Goal: Task Accomplishment & Management: Use online tool/utility

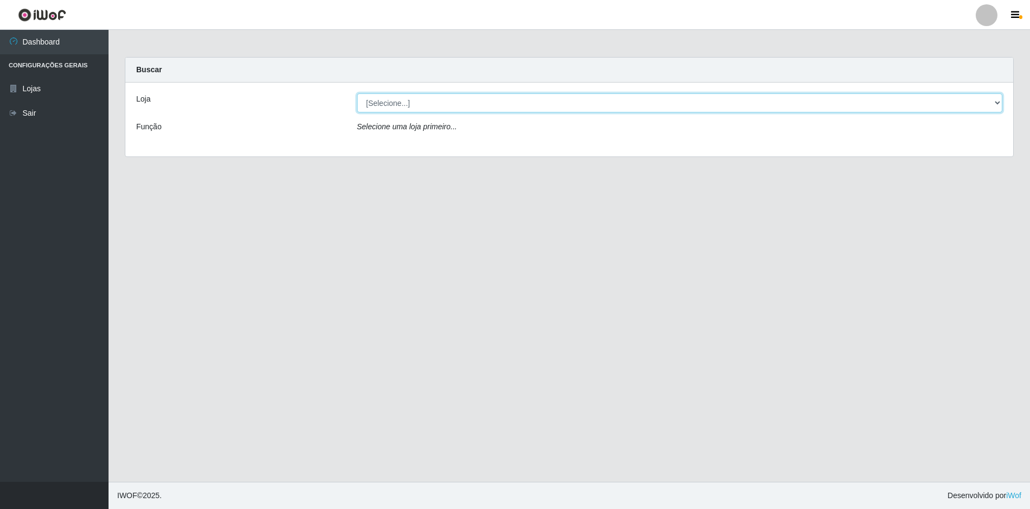
click at [452, 103] on select "[Selecione...] Atacado Vem - [STREET_ADDRESS]" at bounding box center [680, 102] width 646 height 19
select select "449"
click at [357, 93] on select "[Selecione...] Atacado Vem - [STREET_ADDRESS]" at bounding box center [680, 102] width 646 height 19
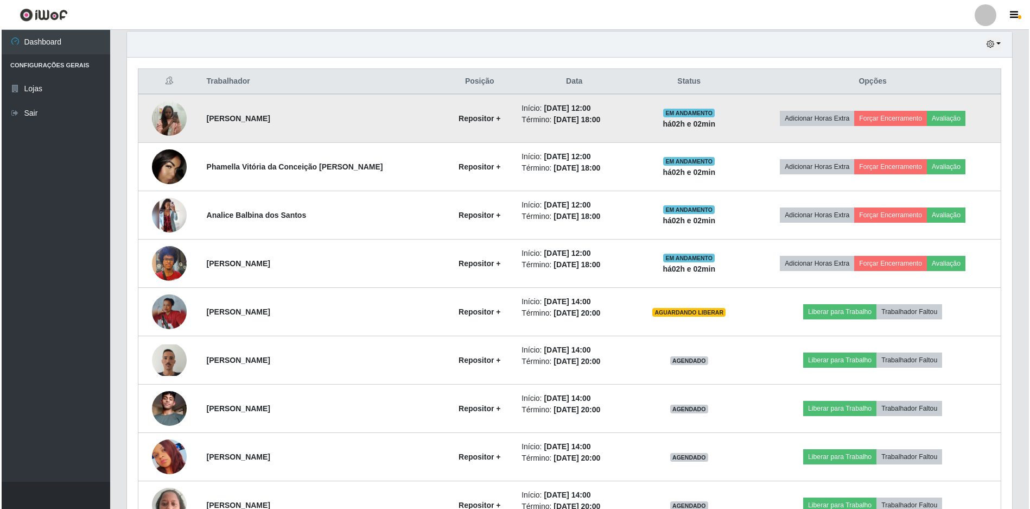
scroll to position [434, 0]
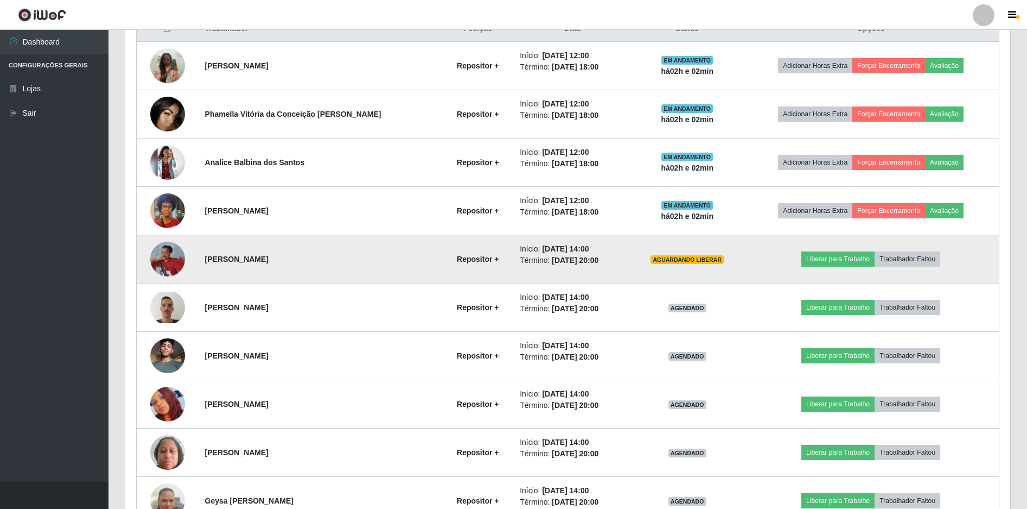
click at [172, 258] on img at bounding box center [167, 259] width 35 height 35
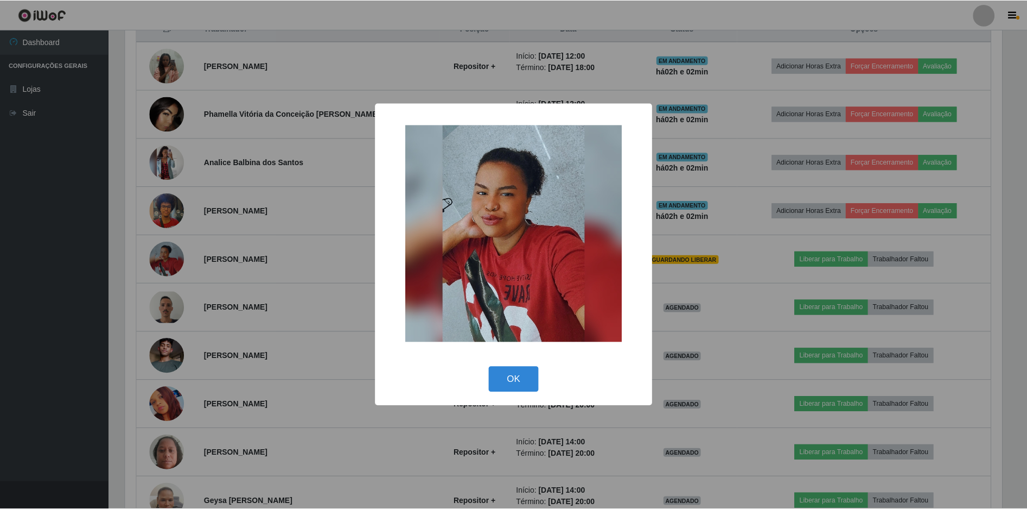
scroll to position [225, 880]
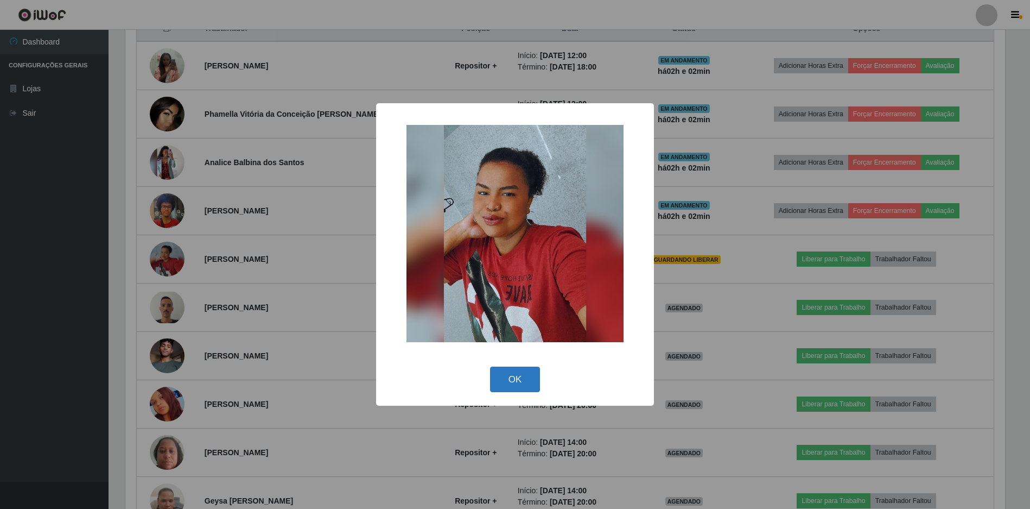
click at [505, 374] on button "OK" at bounding box center [515, 379] width 50 height 26
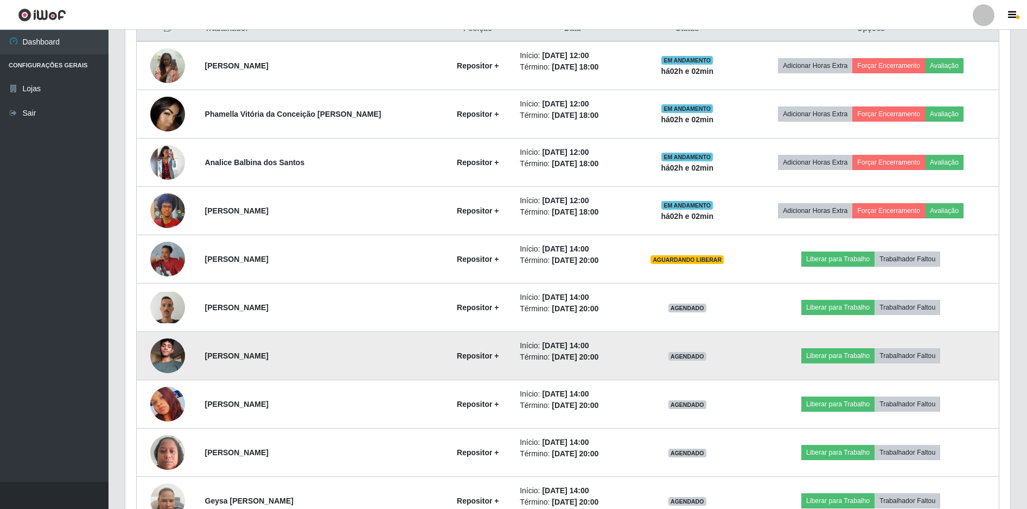
scroll to position [225, 885]
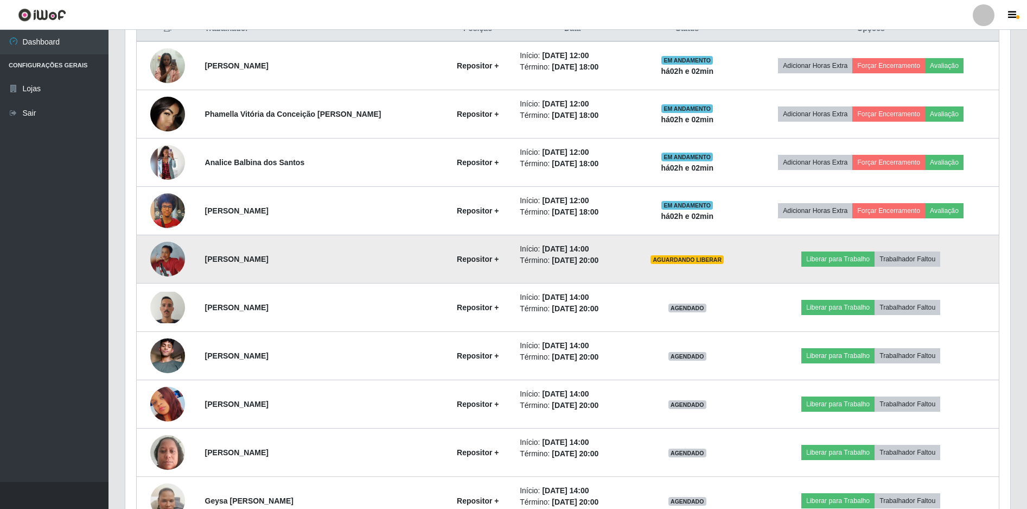
click at [171, 263] on img at bounding box center [167, 259] width 35 height 35
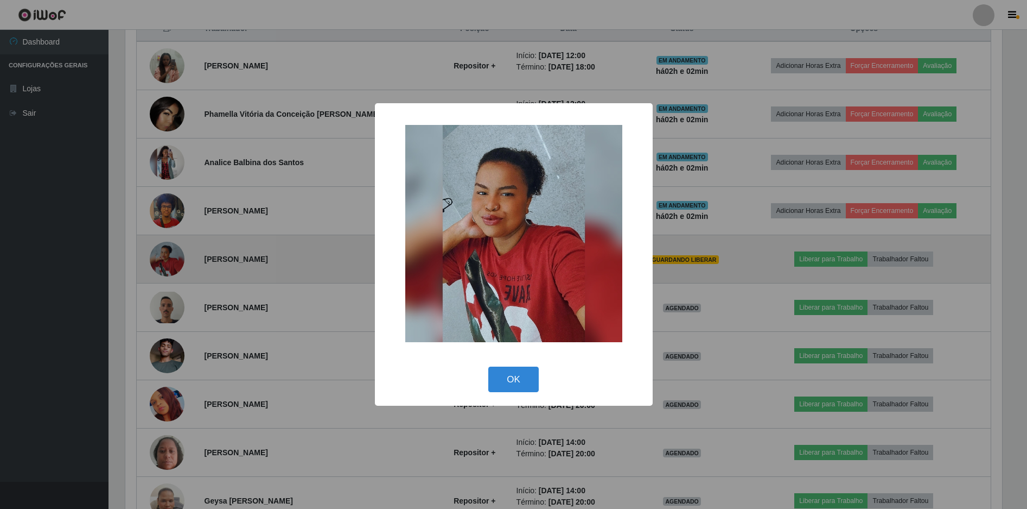
scroll to position [225, 880]
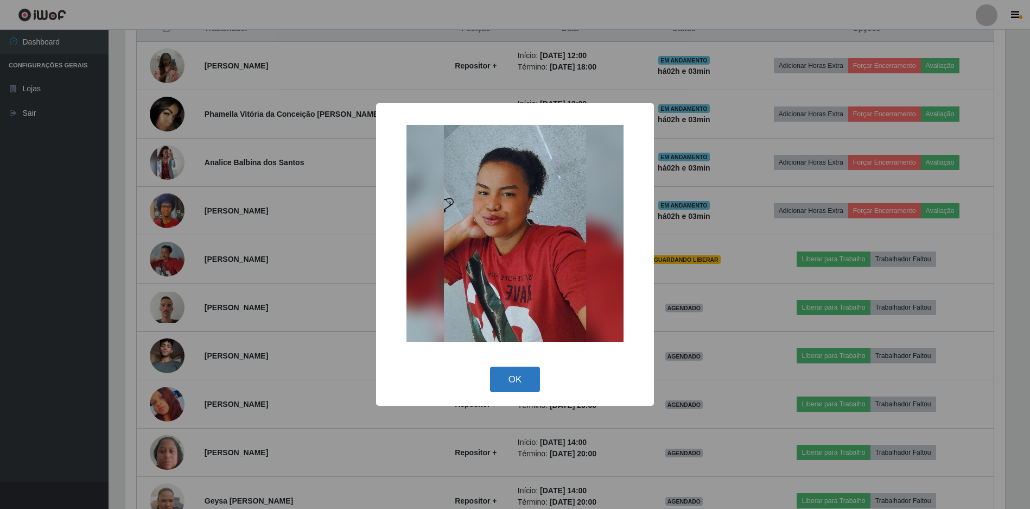
click at [511, 382] on button "OK" at bounding box center [515, 379] width 50 height 26
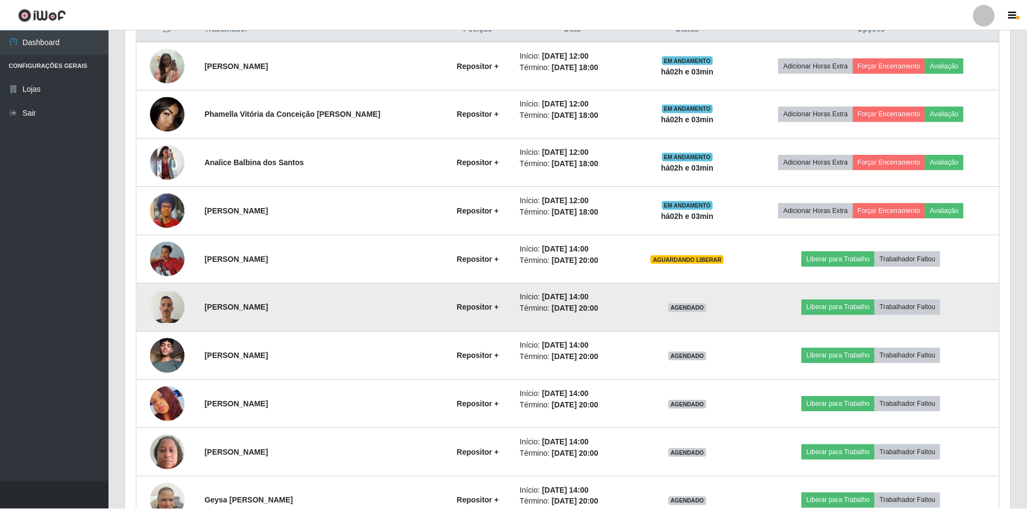
scroll to position [225, 885]
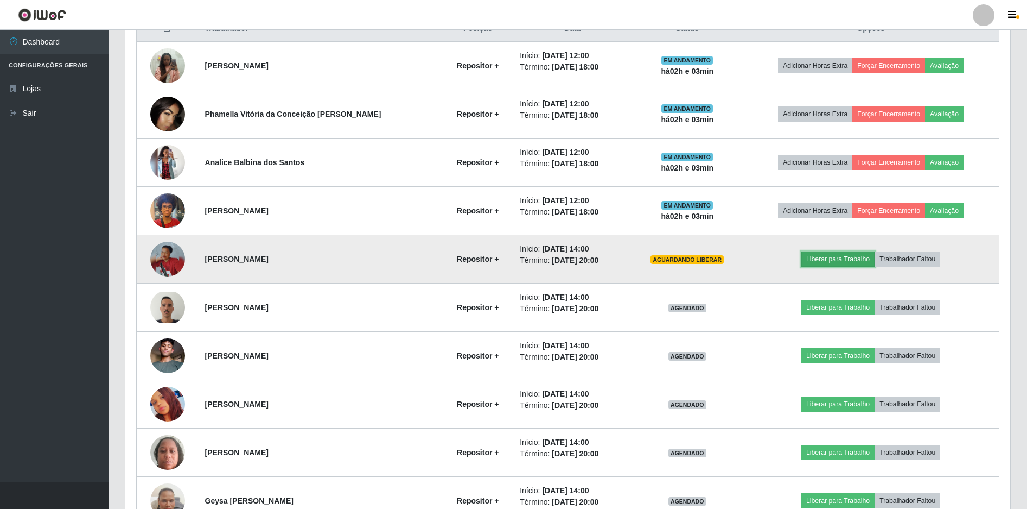
click at [841, 260] on button "Liberar para Trabalho" at bounding box center [838, 258] width 73 height 15
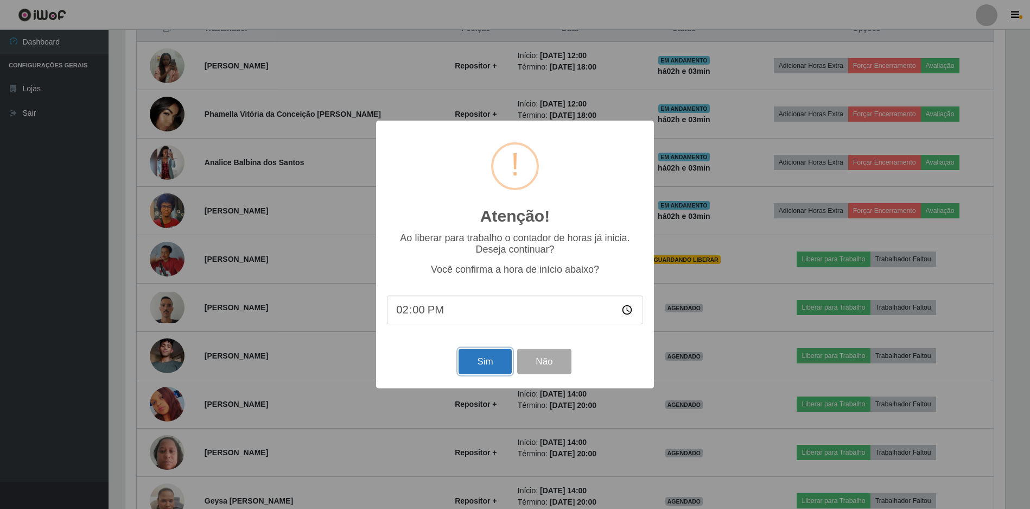
click at [491, 351] on button "Sim" at bounding box center [485, 361] width 53 height 26
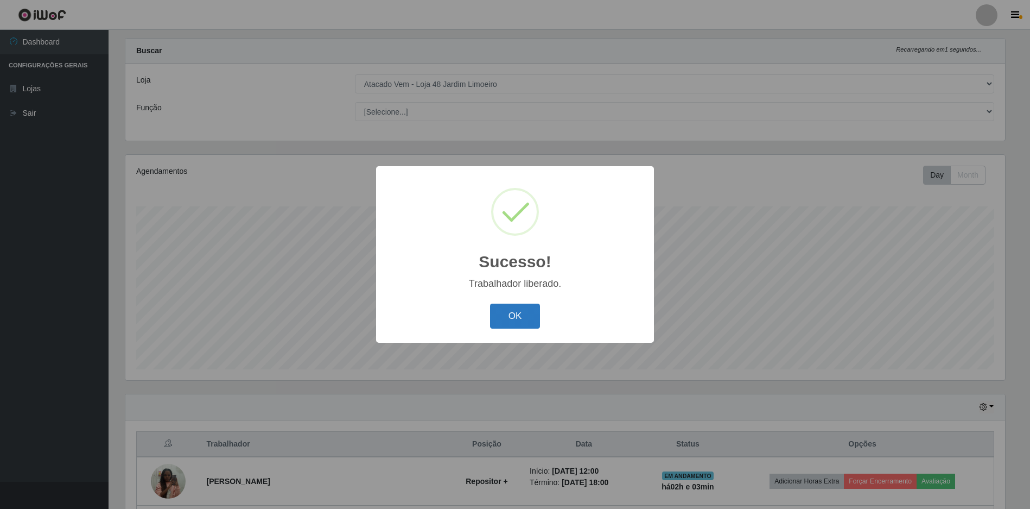
click at [516, 316] on button "OK" at bounding box center [515, 316] width 50 height 26
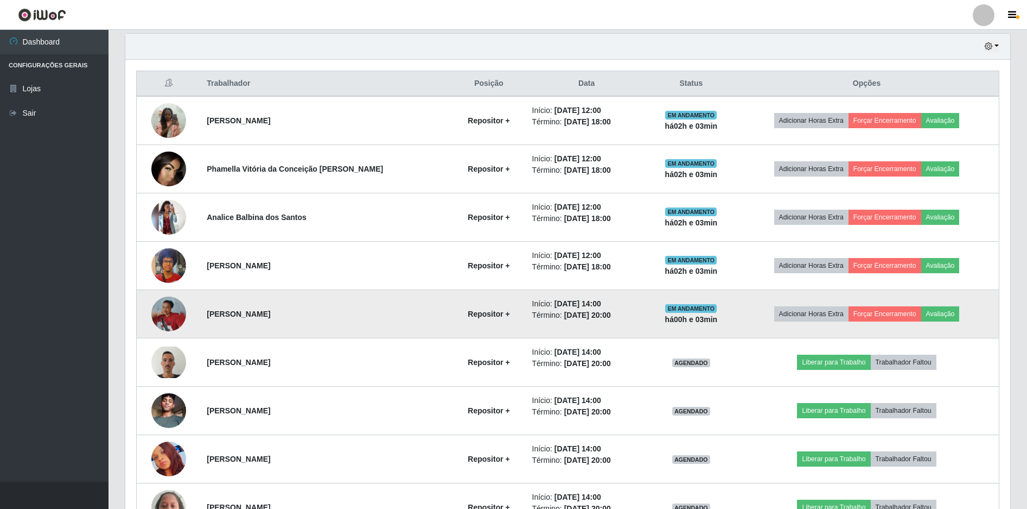
scroll to position [399, 0]
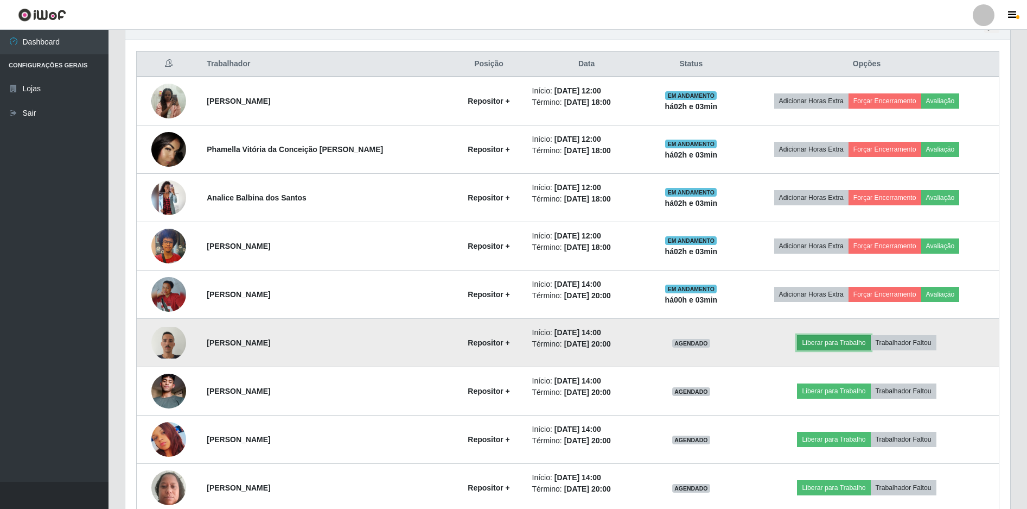
click at [809, 343] on button "Liberar para Trabalho" at bounding box center [833, 342] width 73 height 15
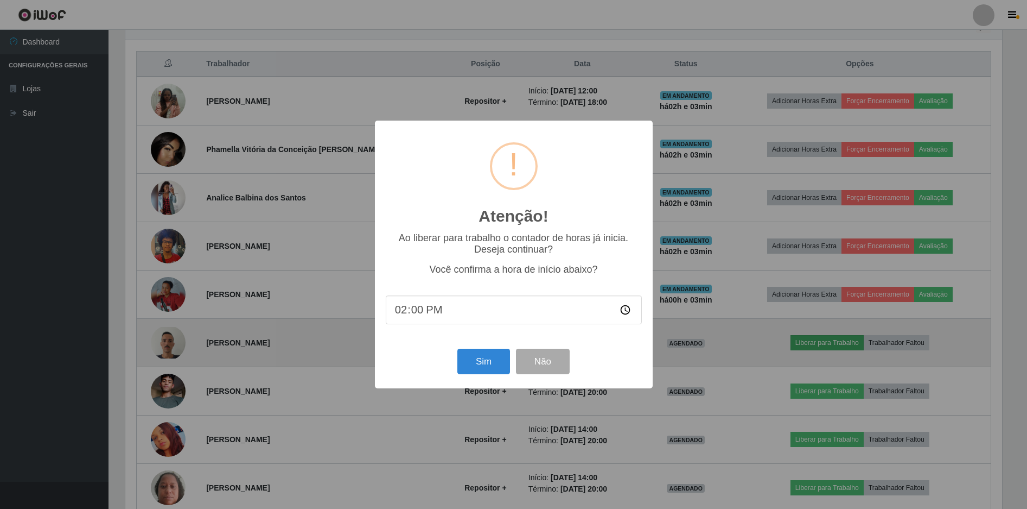
scroll to position [225, 880]
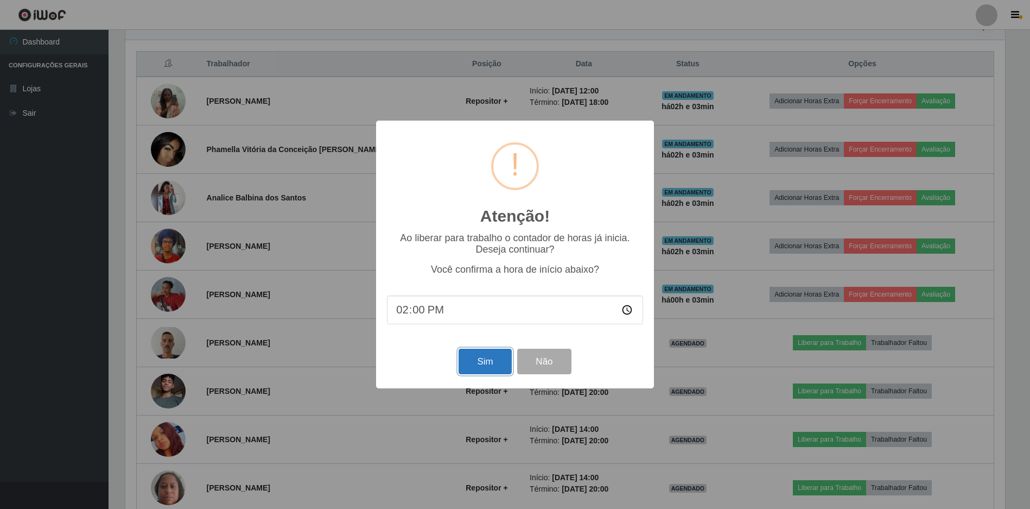
click at [474, 361] on button "Sim" at bounding box center [485, 361] width 53 height 26
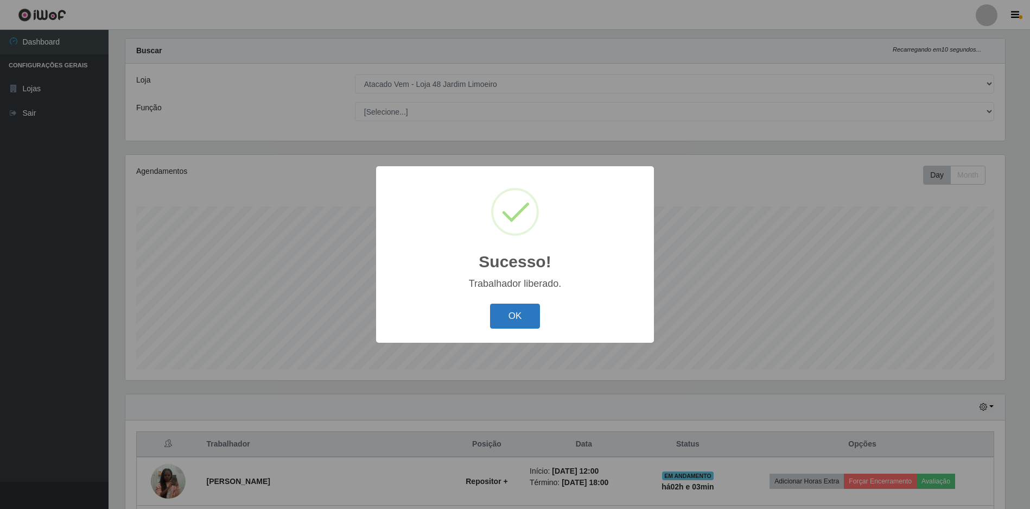
click at [512, 314] on button "OK" at bounding box center [515, 316] width 50 height 26
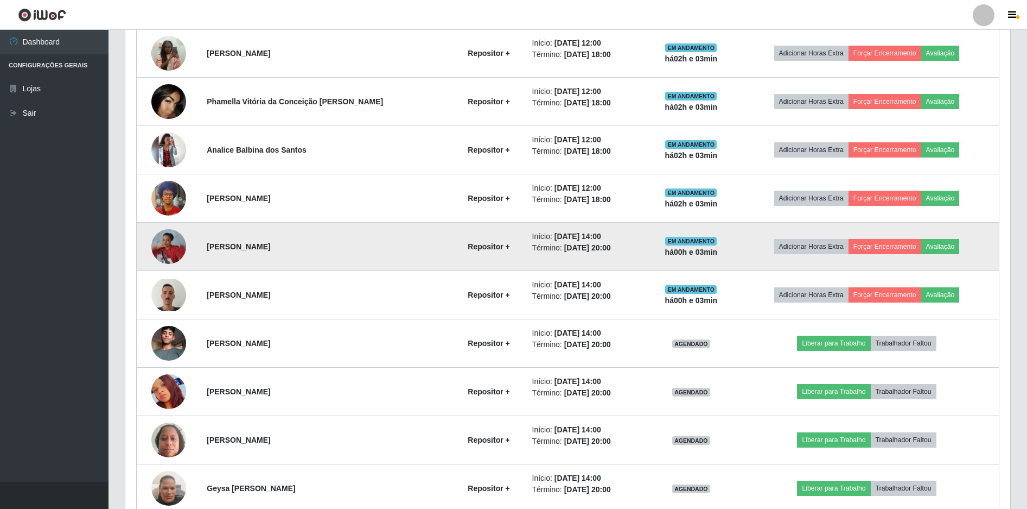
scroll to position [453, 0]
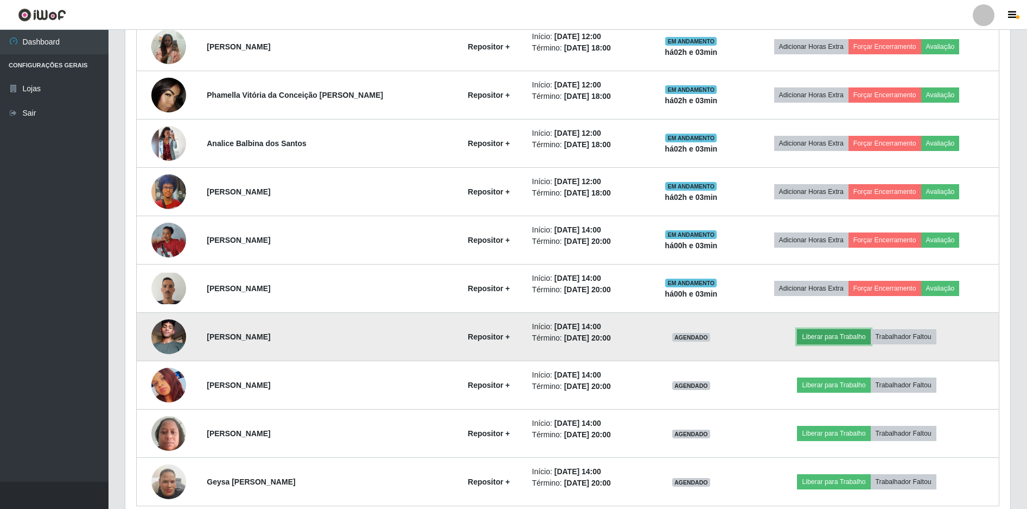
click at [830, 335] on button "Liberar para Trabalho" at bounding box center [833, 336] width 73 height 15
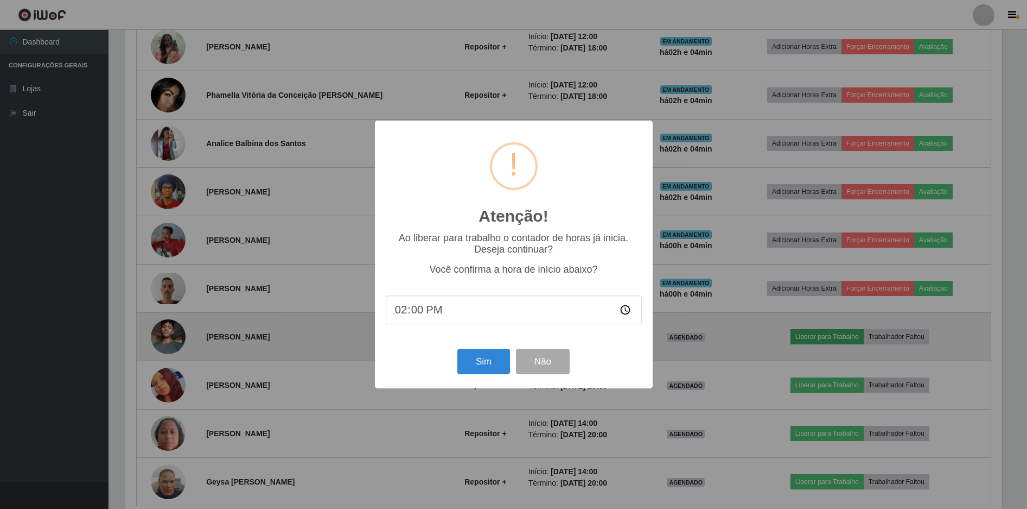
scroll to position [225, 880]
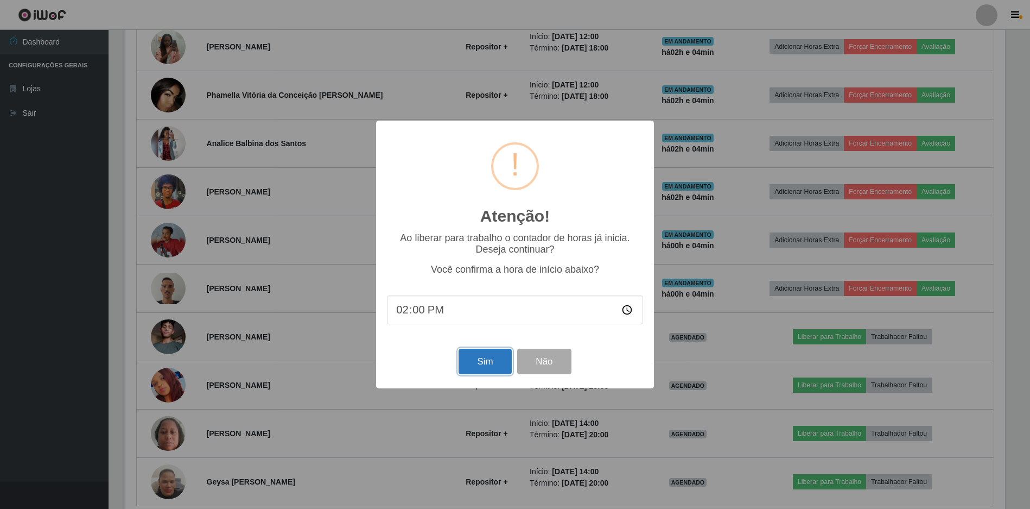
click at [476, 356] on button "Sim" at bounding box center [485, 361] width 53 height 26
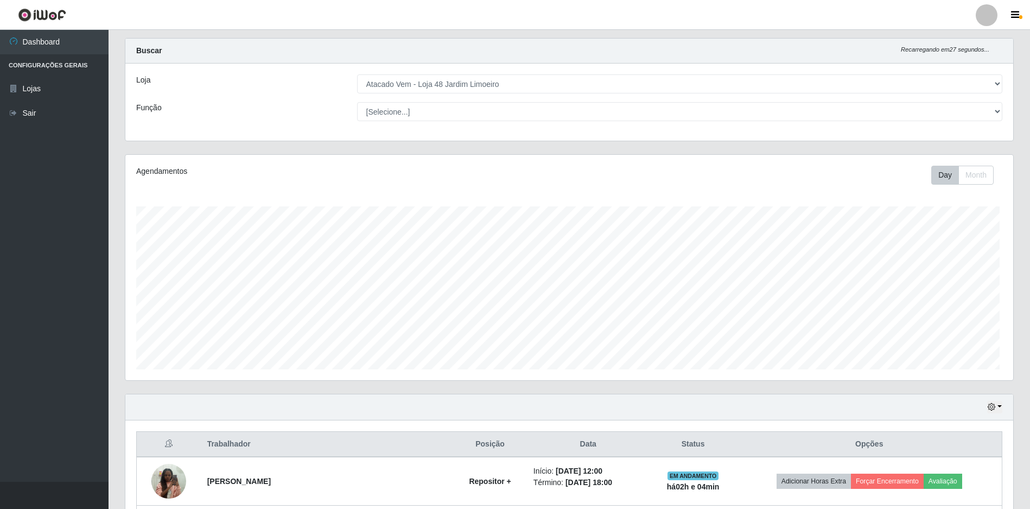
scroll to position [0, 0]
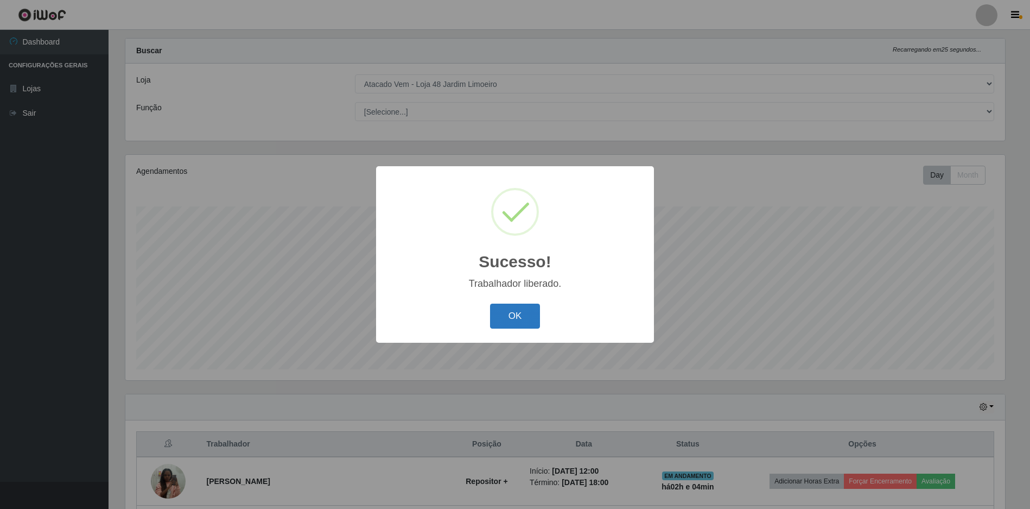
click at [517, 318] on button "OK" at bounding box center [515, 316] width 50 height 26
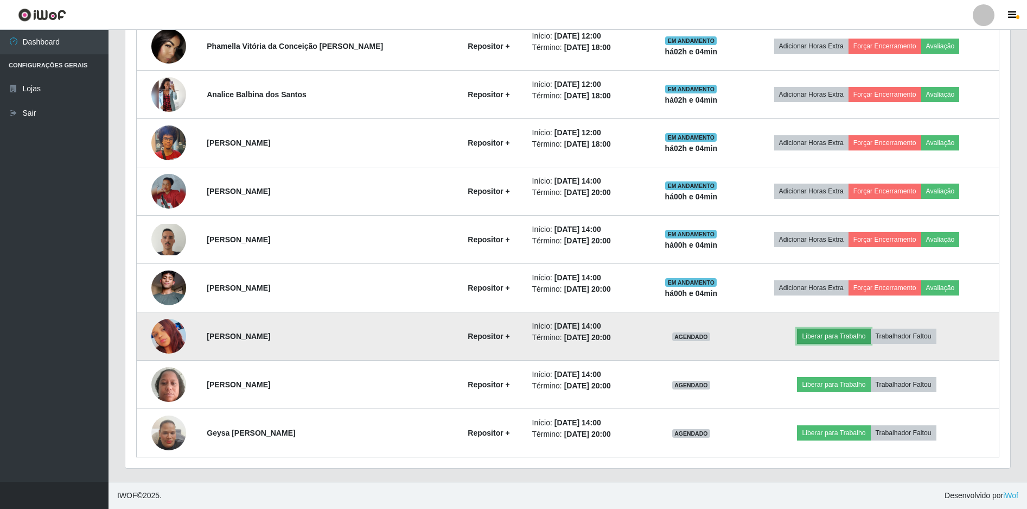
click at [822, 333] on button "Liberar para Trabalho" at bounding box center [833, 335] width 73 height 15
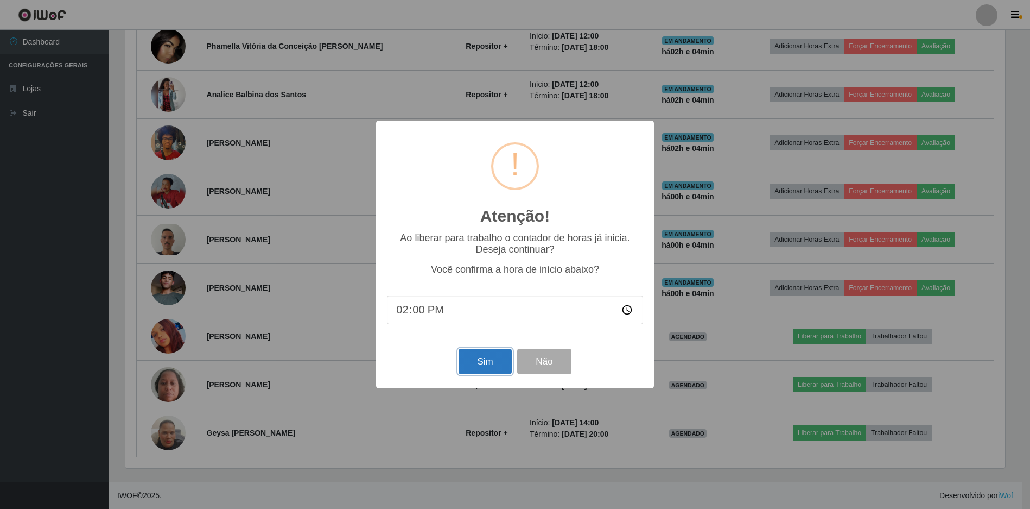
click at [493, 352] on button "Sim" at bounding box center [485, 361] width 53 height 26
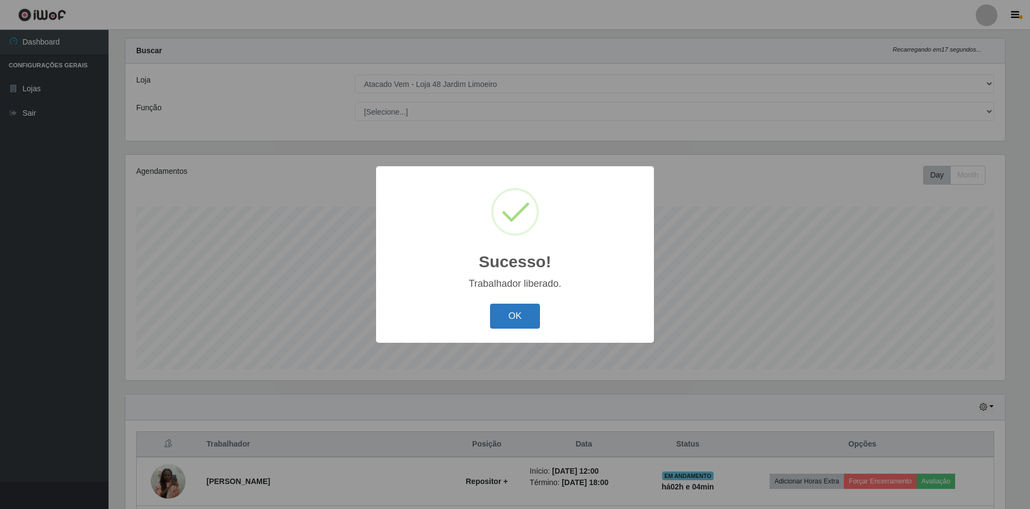
click at [523, 313] on button "OK" at bounding box center [515, 316] width 50 height 26
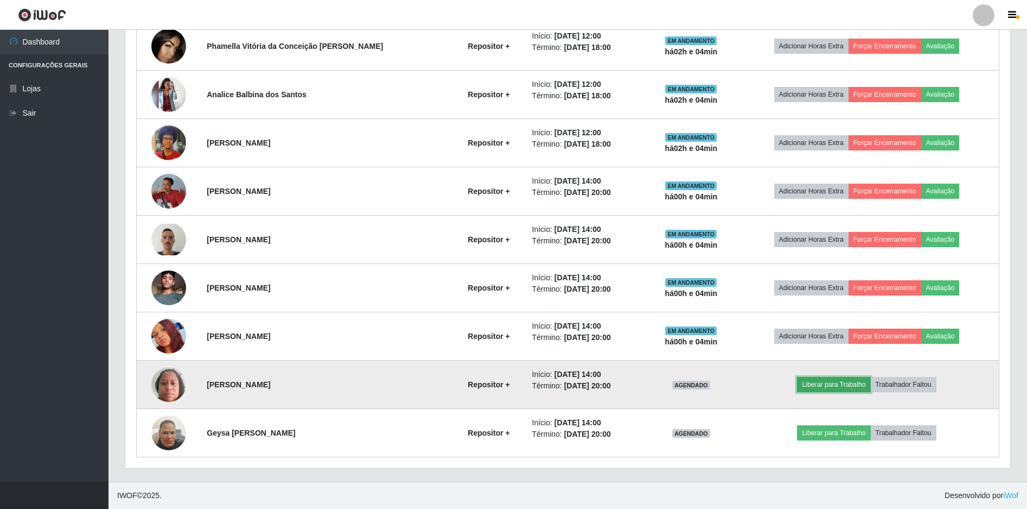
click at [833, 389] on button "Liberar para Trabalho" at bounding box center [833, 384] width 73 height 15
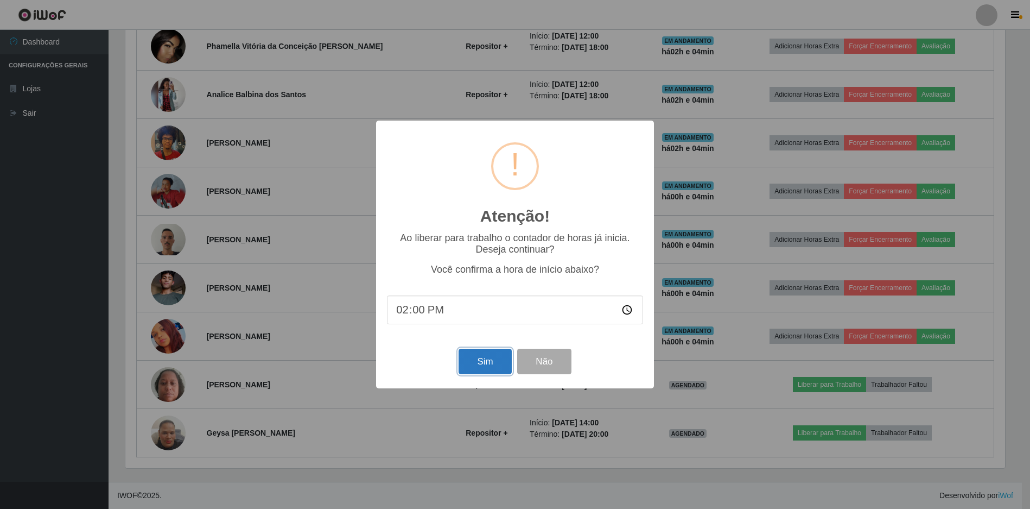
click at [475, 364] on button "Sim" at bounding box center [485, 361] width 53 height 26
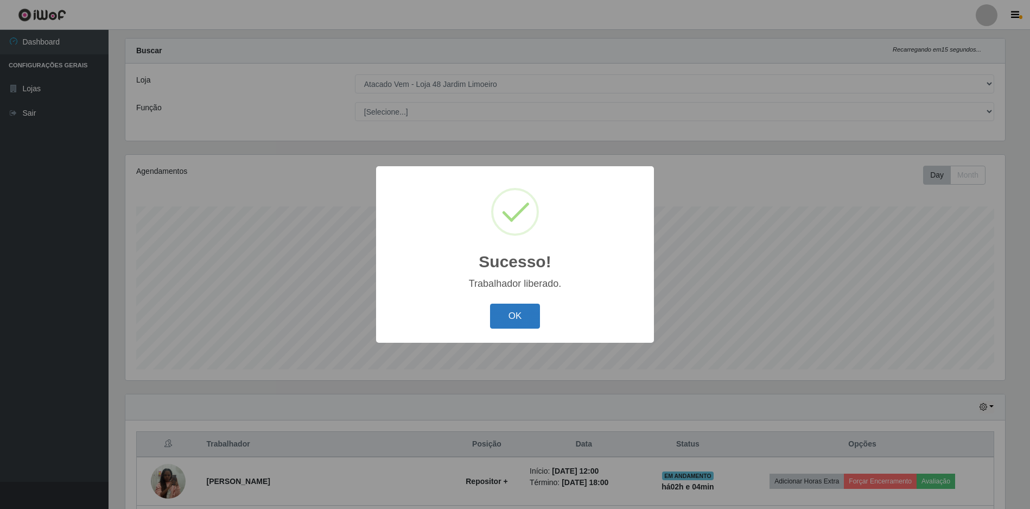
click at [501, 318] on button "OK" at bounding box center [515, 316] width 50 height 26
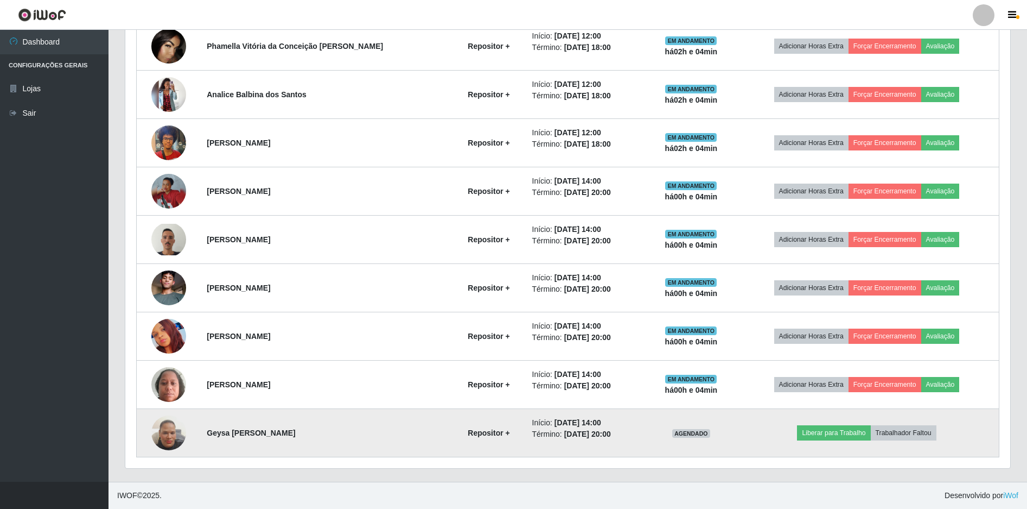
click at [168, 440] on img at bounding box center [168, 433] width 35 height 62
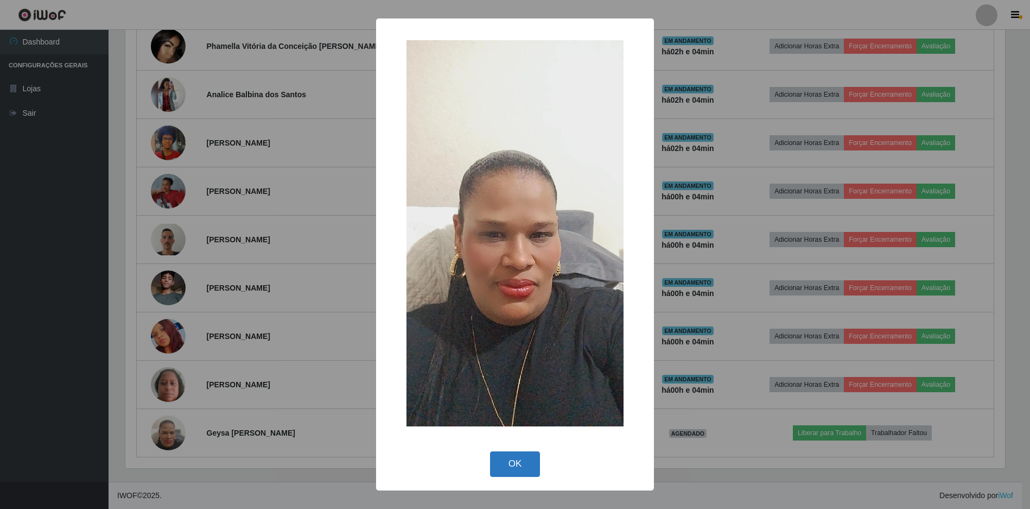
click at [509, 461] on button "OK" at bounding box center [515, 464] width 50 height 26
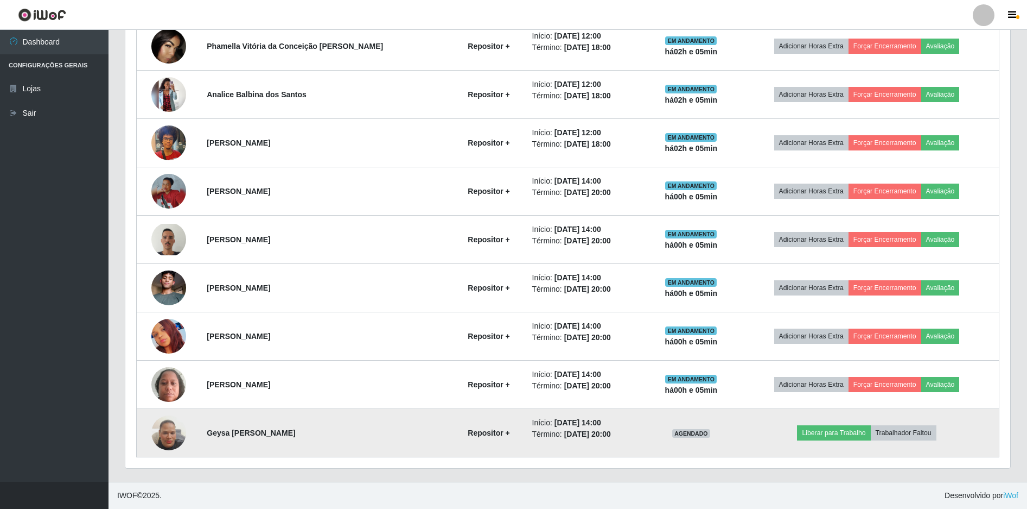
click at [161, 436] on img at bounding box center [168, 433] width 35 height 62
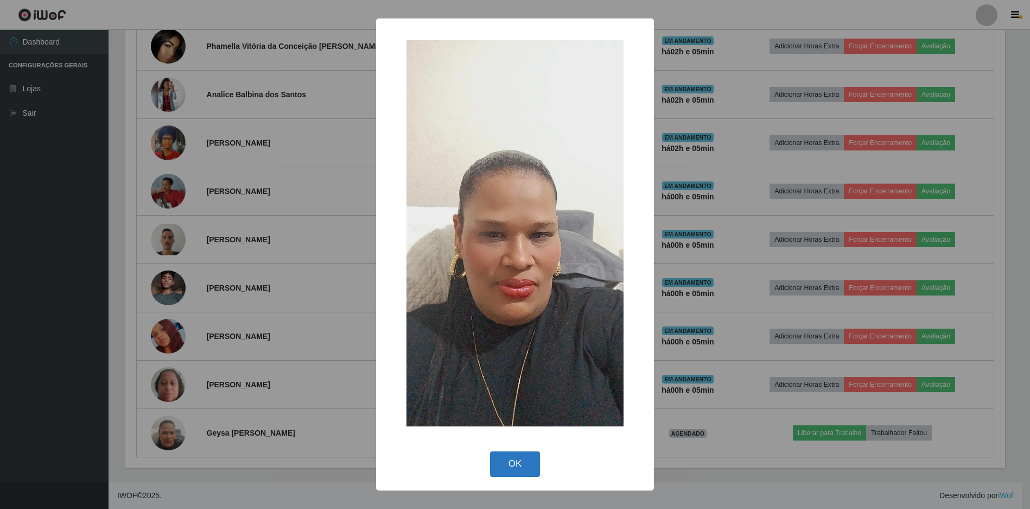
click at [522, 464] on button "OK" at bounding box center [515, 464] width 50 height 26
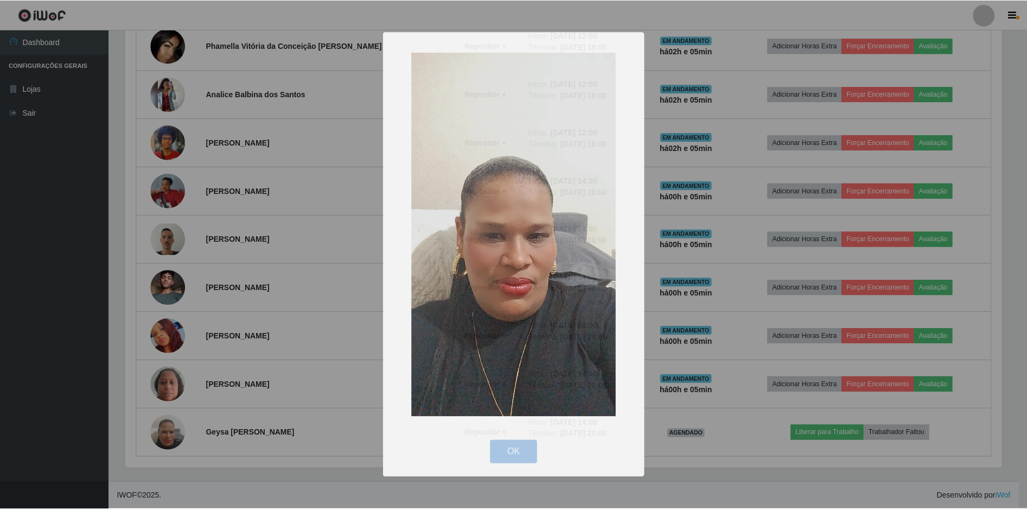
scroll to position [225, 885]
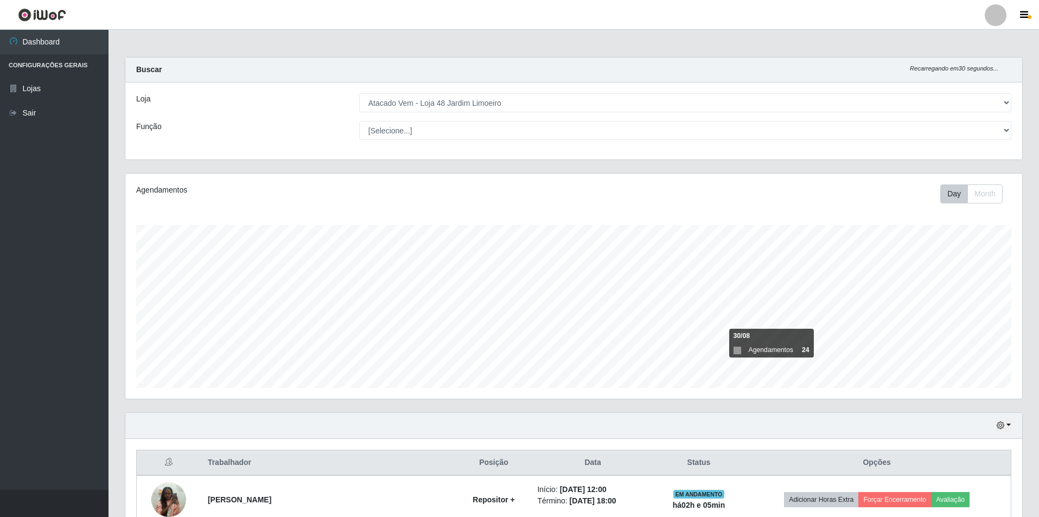
select select "449"
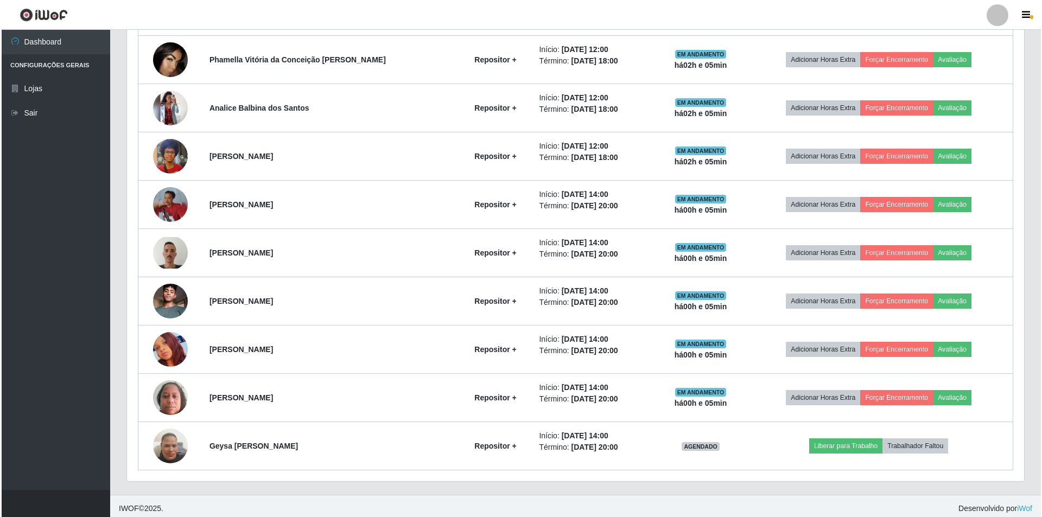
scroll to position [225, 897]
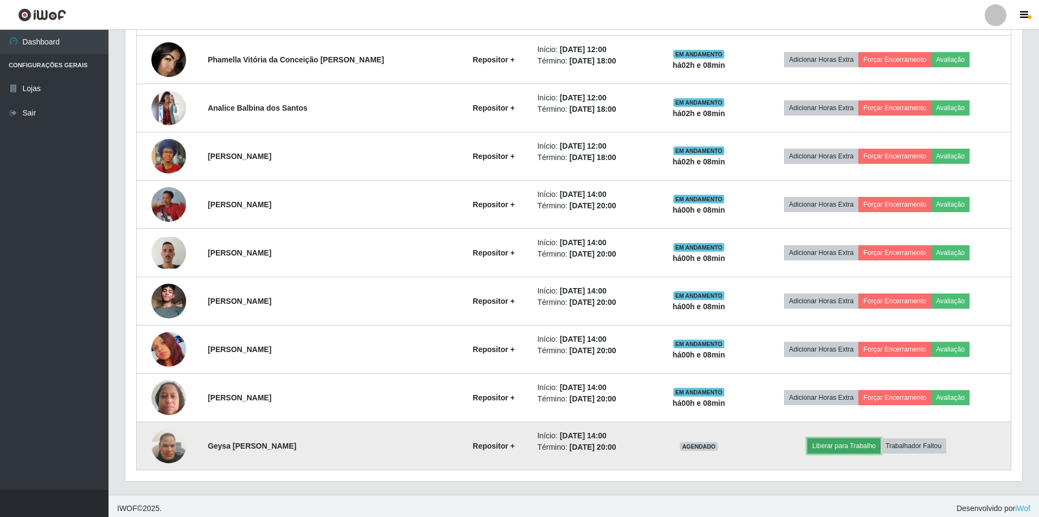
click at [847, 450] on button "Liberar para Trabalho" at bounding box center [844, 446] width 73 height 15
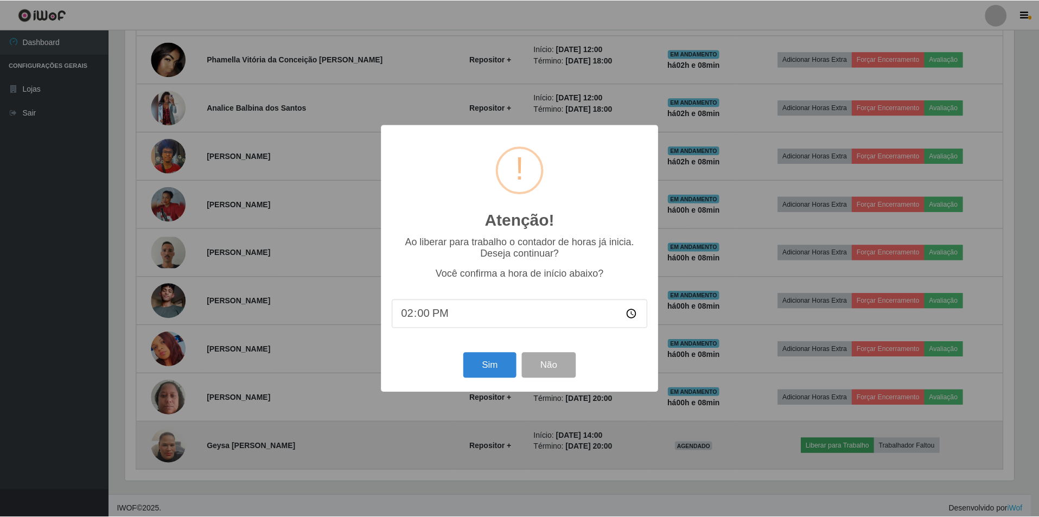
scroll to position [225, 892]
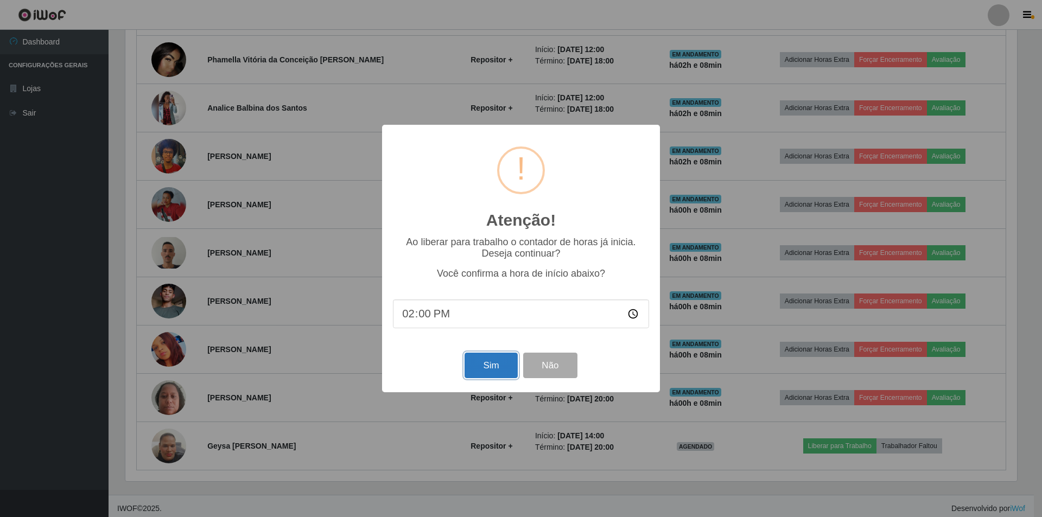
click at [482, 366] on button "Sim" at bounding box center [491, 366] width 53 height 26
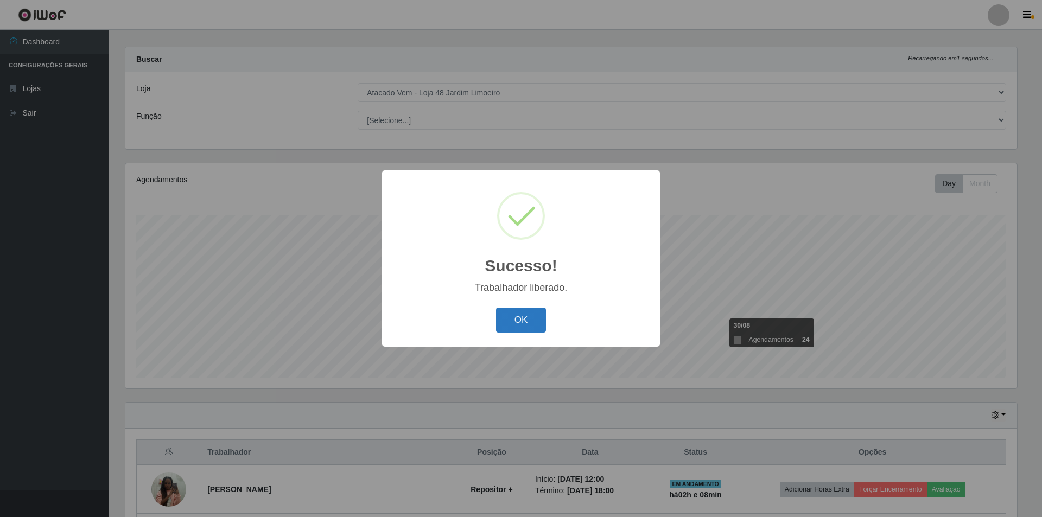
click at [523, 332] on button "OK" at bounding box center [521, 321] width 50 height 26
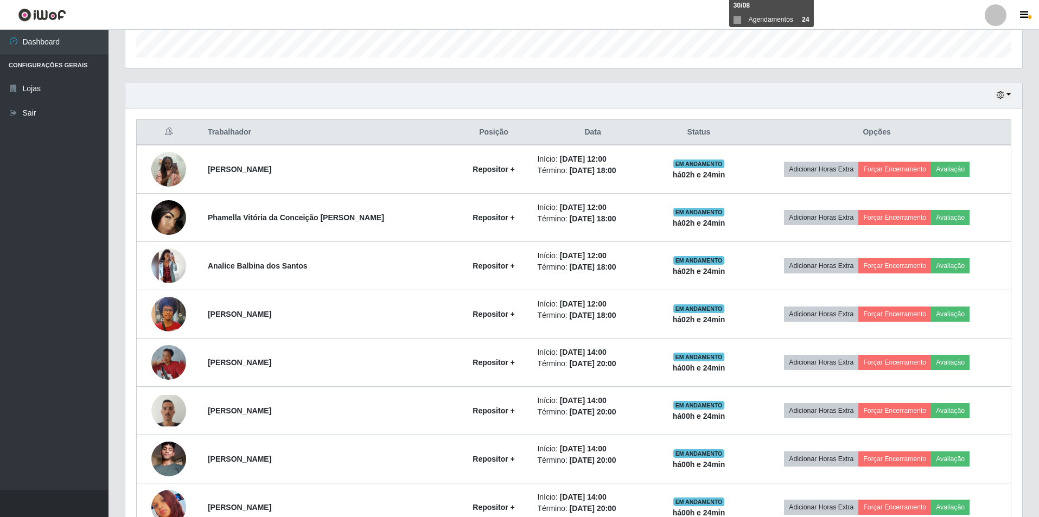
scroll to position [493, 0]
